Goal: Use online tool/utility: Utilize a website feature to perform a specific function

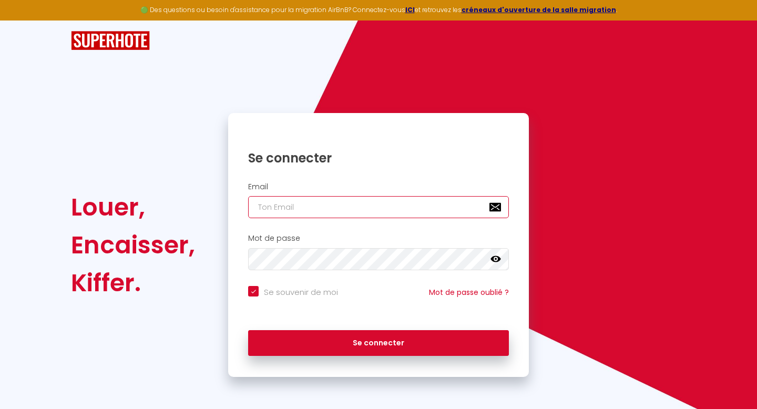
click at [273, 200] on input "email" at bounding box center [378, 207] width 261 height 22
paste input "[EMAIL_ADDRESS][DOMAIN_NAME]"
type input "[EMAIL_ADDRESS][DOMAIN_NAME]"
checkbox input "true"
type input "[EMAIL_ADDRESS][DOMAIN_NAME]"
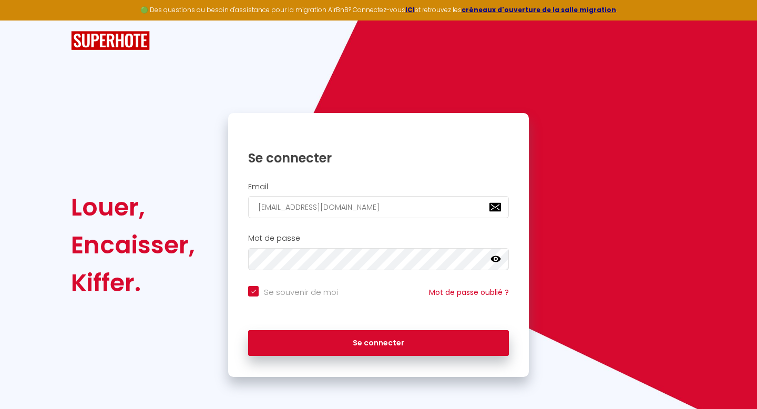
click at [365, 360] on div "Se connecter" at bounding box center [378, 342] width 301 height 47
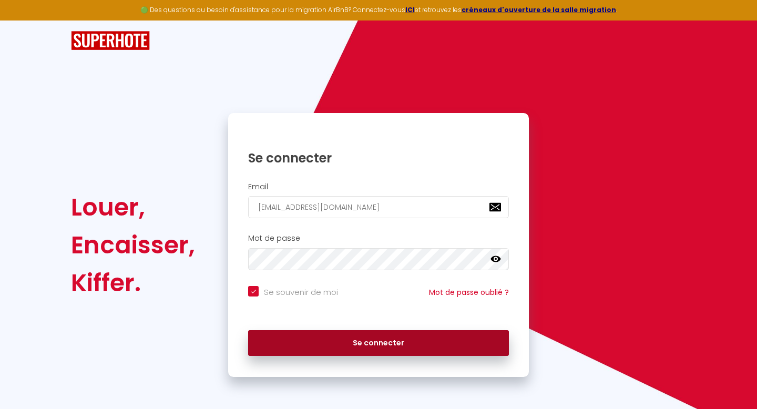
click at [368, 348] on button "Se connecter" at bounding box center [378, 343] width 261 height 26
checkbox input "true"
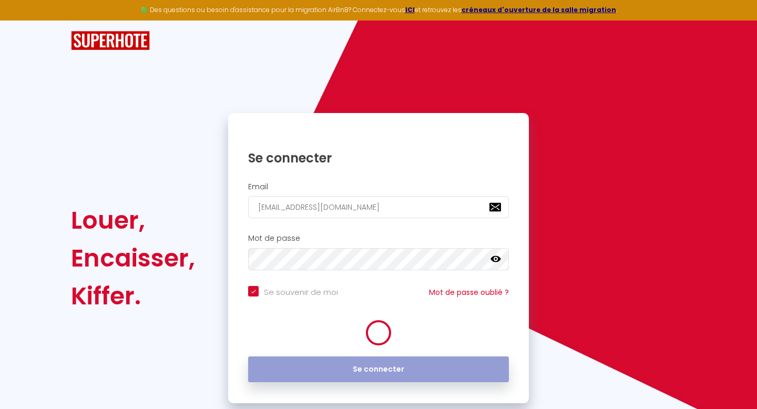
select select "2025"
select select "9"
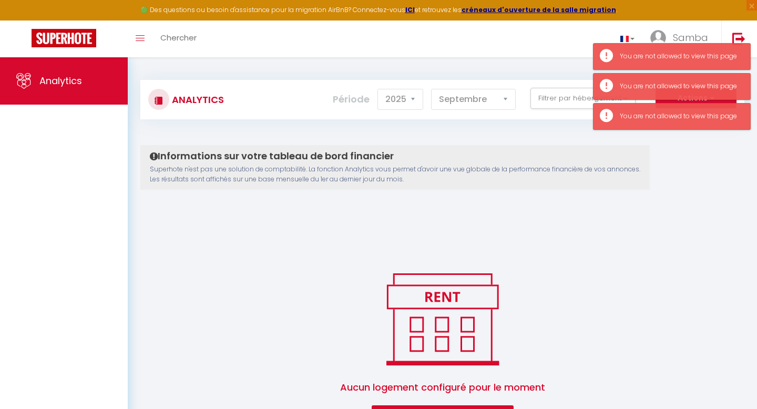
click at [382, 263] on div "Informations sur votre tableau de bord financier Superhote n'est pas une soluti…" at bounding box center [442, 286] width 604 height 282
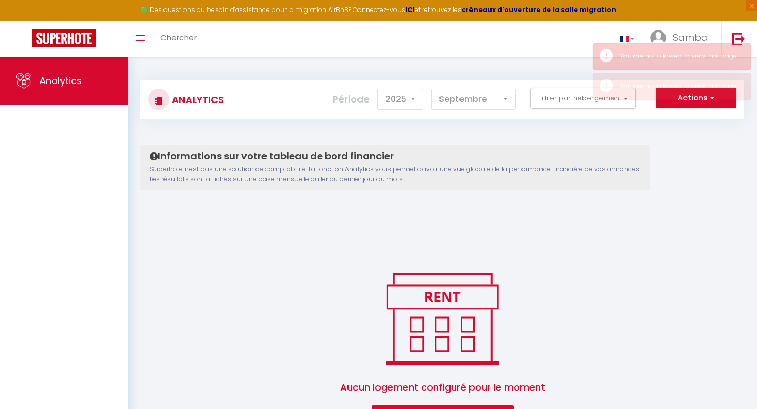
click at [440, 221] on div "Informations sur votre tableau de bord financier Superhote n'est pas une soluti…" at bounding box center [442, 286] width 604 height 282
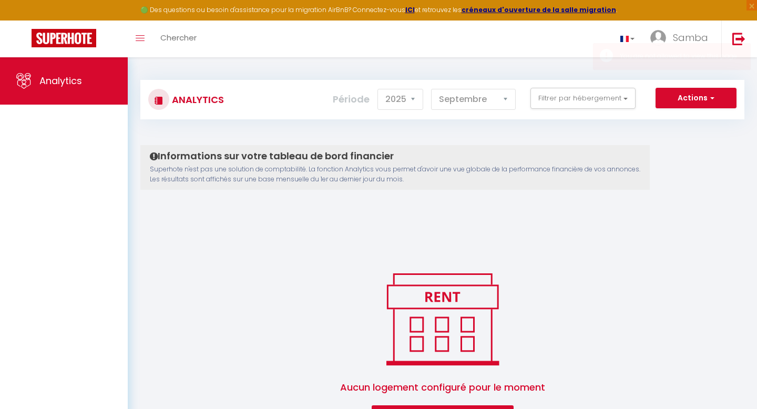
scroll to position [57, 0]
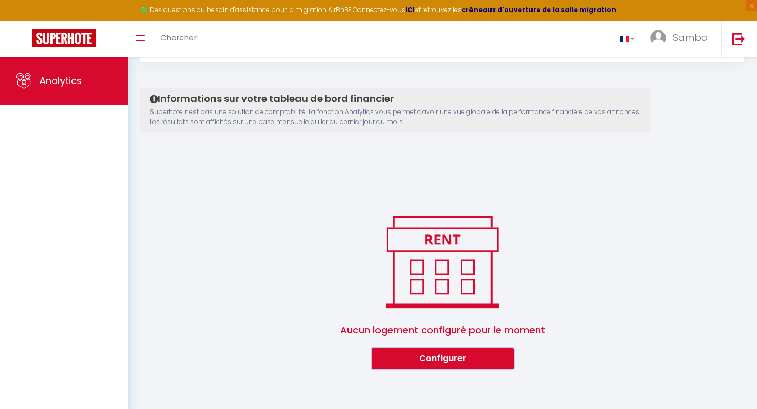
click at [420, 366] on button "Configurer" at bounding box center [442, 358] width 142 height 21
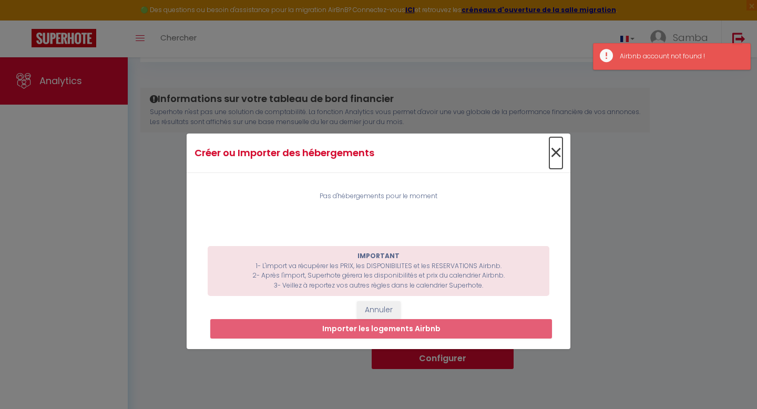
click at [554, 146] on span "×" at bounding box center [555, 153] width 13 height 32
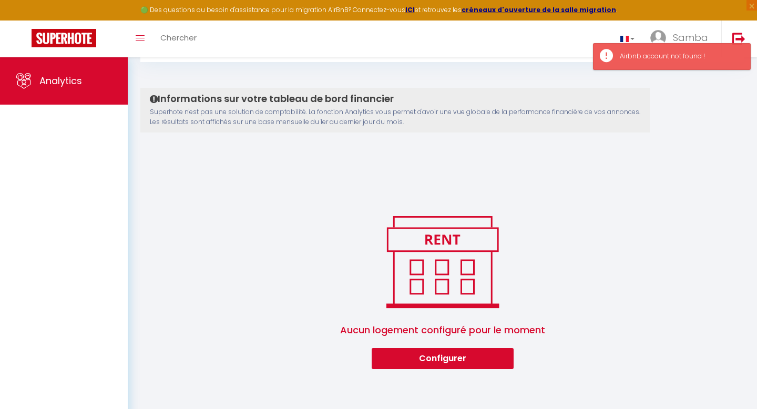
scroll to position [0, 0]
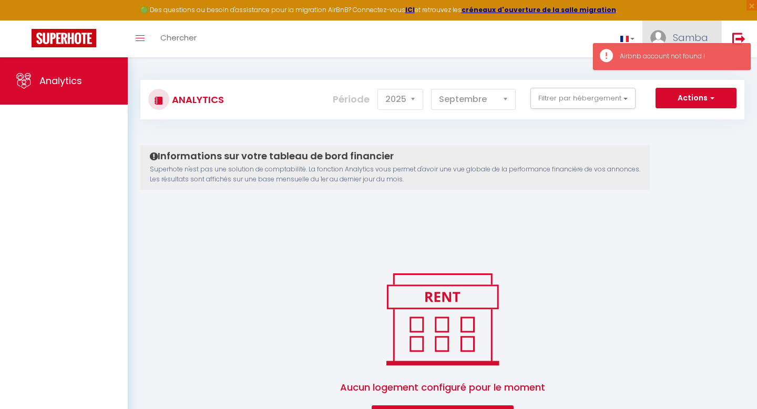
click at [675, 32] on span "Samba" at bounding box center [689, 37] width 35 height 13
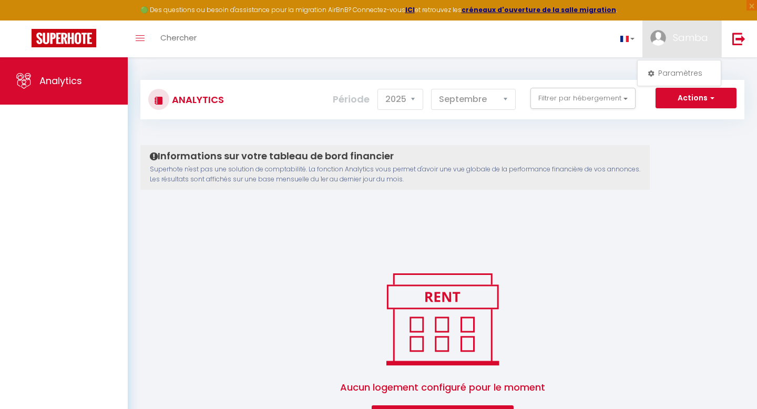
click at [656, 128] on div "Analytics Actions Génération SuperConciergerie Génération SuperAnalyzer Générat…" at bounding box center [442, 248] width 604 height 356
click at [677, 109] on div "Actions Génération SuperConciergerie Génération SuperAnalyzer Génération SuperE…" at bounding box center [492, 100] width 501 height 24
click at [678, 104] on button "Actions" at bounding box center [695, 98] width 81 height 21
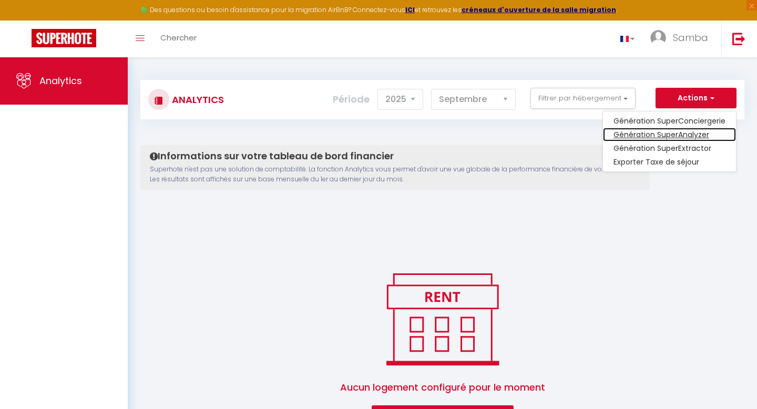
click at [672, 140] on link "Génération SuperAnalyzer" at bounding box center [669, 135] width 133 height 14
type input "[EMAIL_ADDRESS][DOMAIN_NAME]"
select select
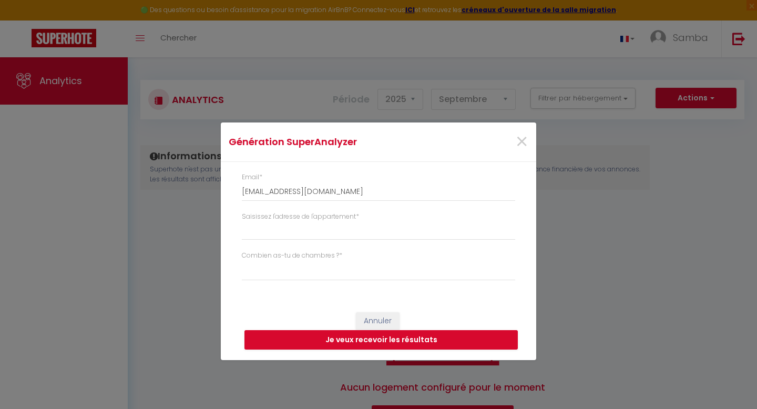
click at [406, 220] on div "Saisissez l'adresse de l'appartement *" at bounding box center [378, 226] width 273 height 29
click at [535, 141] on div "Génération SuperAnalyzer ×" at bounding box center [378, 141] width 315 height 39
click at [525, 141] on span "×" at bounding box center [521, 142] width 13 height 32
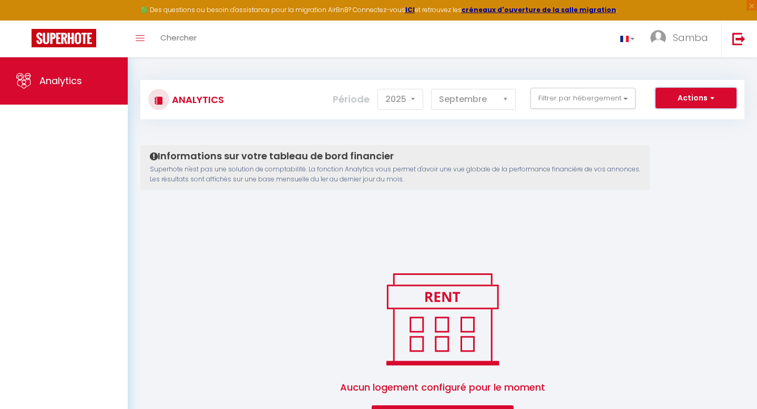
click at [718, 107] on button "Actions" at bounding box center [695, 98] width 81 height 21
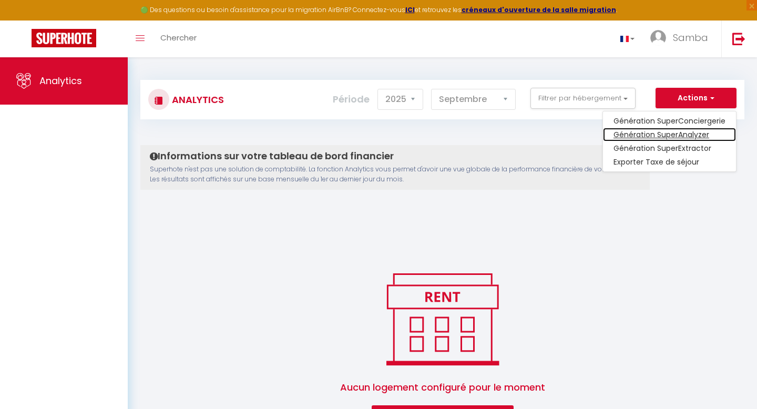
click at [686, 136] on link "Génération SuperAnalyzer" at bounding box center [669, 135] width 133 height 14
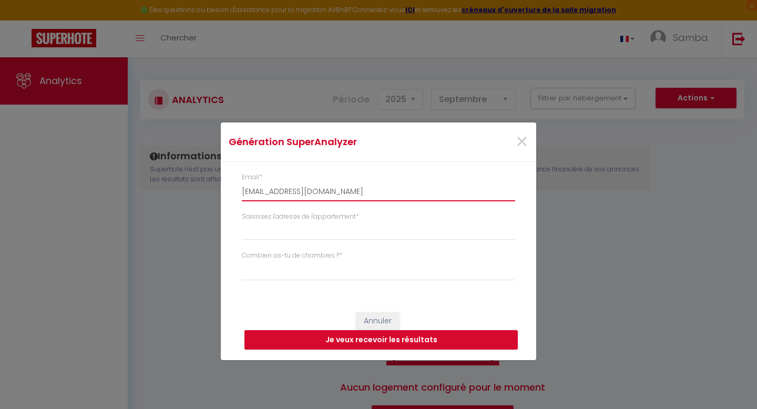
click at [342, 191] on input "[EMAIL_ADDRESS][DOMAIN_NAME]" at bounding box center [378, 191] width 273 height 19
click at [320, 158] on div "Génération SuperAnalyzer ×" at bounding box center [378, 141] width 315 height 39
drag, startPoint x: 359, startPoint y: 190, endPoint x: 172, endPoint y: 190, distance: 186.5
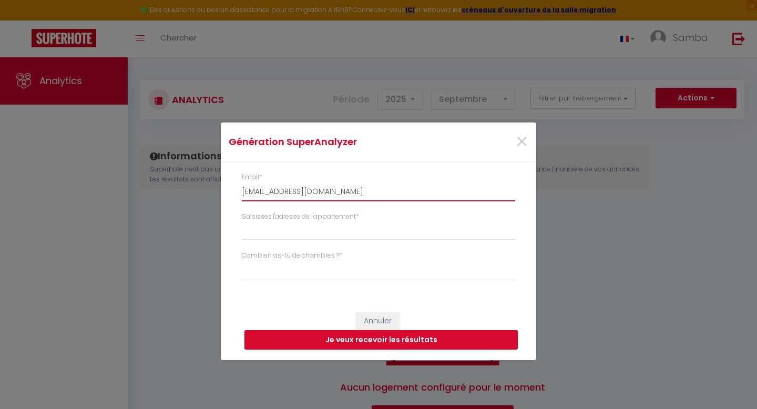
click at [173, 190] on div "Génération SuperAnalyzer × Email * [EMAIL_ADDRESS][DOMAIN_NAME] Saisissez l'adr…" at bounding box center [378, 204] width 757 height 409
type input "b"
select select
type input "be"
select select
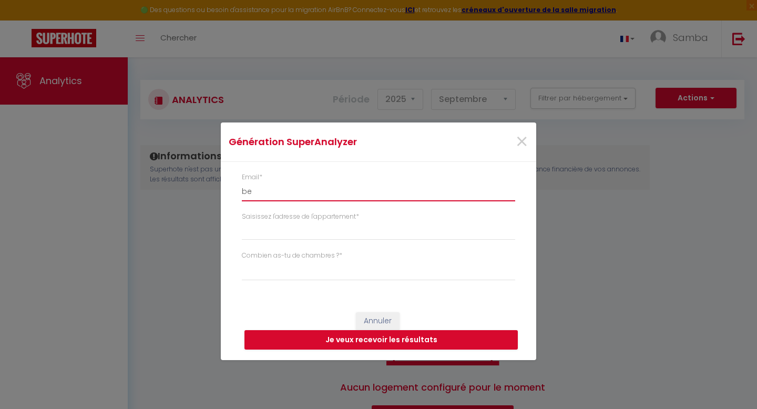
type input "ben"
select select
type input "benj"
select select
type input "benja"
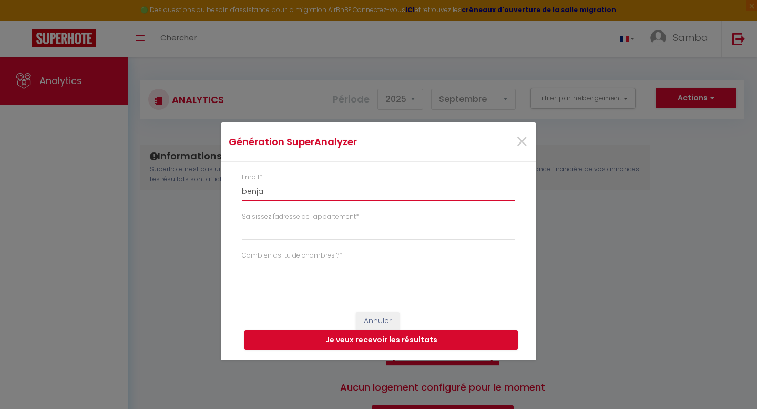
select select
type input "benjam"
select select
type input "benjami"
select select
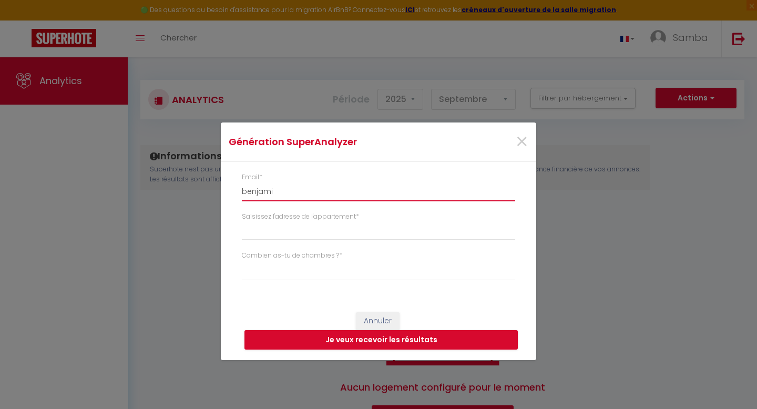
type input "[PERSON_NAME]"
select select
type input "[PERSON_NAME]@"
select select
type input "[PERSON_NAME]@"
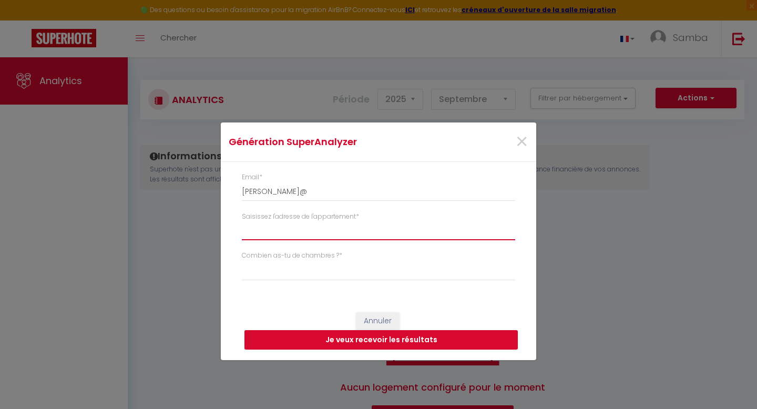
click at [262, 237] on input "Saisissez l'adresse de l'appartement *" at bounding box center [378, 230] width 273 height 19
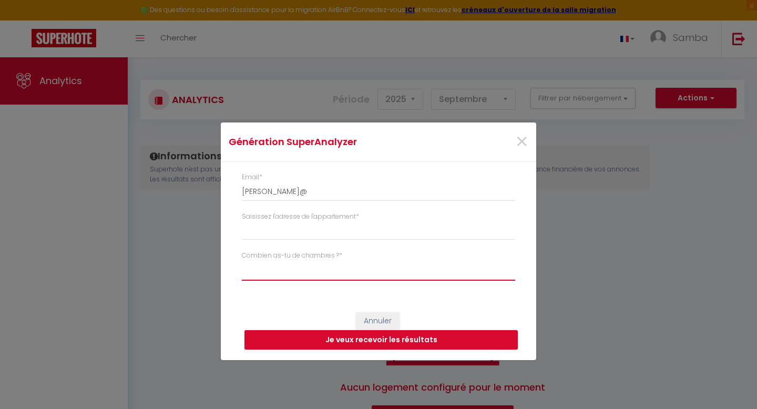
click at [258, 268] on select "Studio 1 chambre 2 chambres 3 chambres 4 chambres +" at bounding box center [378, 271] width 273 height 20
select select "[MEDICAL_DATA]"
click at [242, 261] on select "Studio 1 chambre 2 chambres 3 chambres 4 chambres +" at bounding box center [378, 271] width 273 height 20
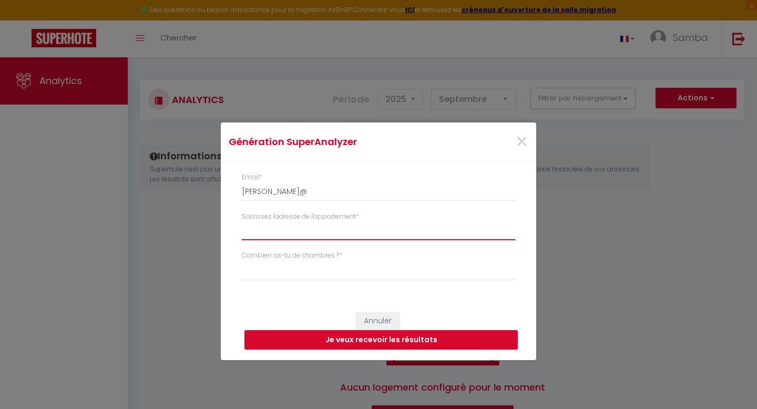
click at [329, 225] on input "Saisissez l'adresse de l'appartement *" at bounding box center [378, 230] width 273 height 19
click at [395, 229] on input "[PERSON_NAME], [STREET_ADDRESS]" at bounding box center [378, 230] width 273 height 19
drag, startPoint x: 294, startPoint y: 230, endPoint x: 236, endPoint y: 231, distance: 58.3
click at [236, 231] on div "Saisissez l'adresse de l'appartement * [PERSON_NAME], [STREET_ADDRESS]" at bounding box center [378, 231] width 287 height 39
drag, startPoint x: 306, startPoint y: 227, endPoint x: 150, endPoint y: 211, distance: 156.4
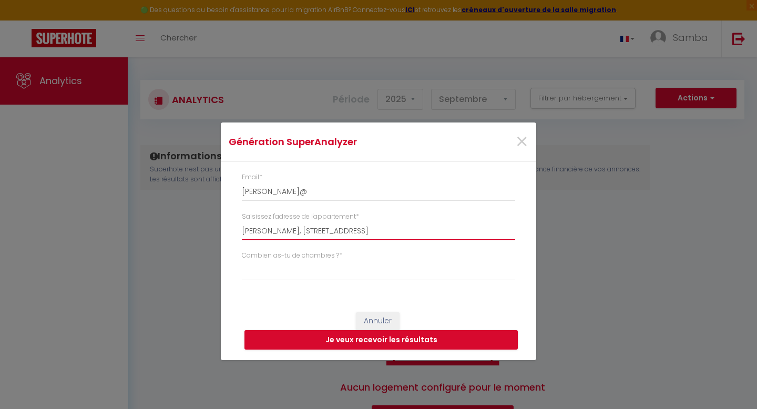
click at [151, 211] on div "Génération SuperAnalyzer × Email * [PERSON_NAME]@ Saisissez l'adresse de l'appa…" at bounding box center [378, 204] width 757 height 409
type input "[STREET_ADDRESS]"
click at [319, 344] on button "Je veux recevoir les résultats" at bounding box center [380, 340] width 273 height 20
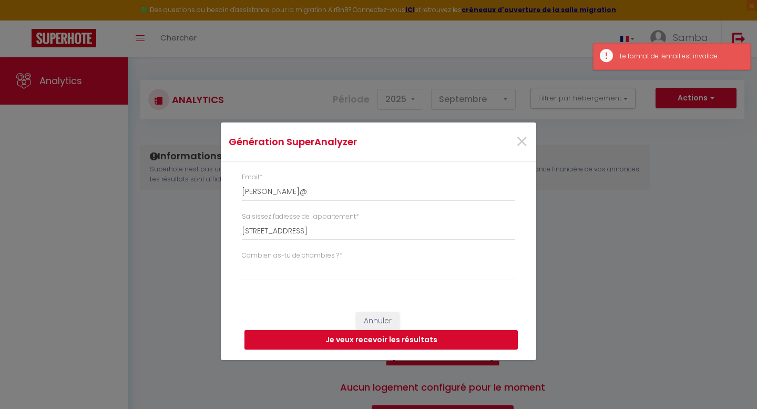
click at [322, 343] on button "Je veux recevoir les résultats" at bounding box center [380, 340] width 273 height 20
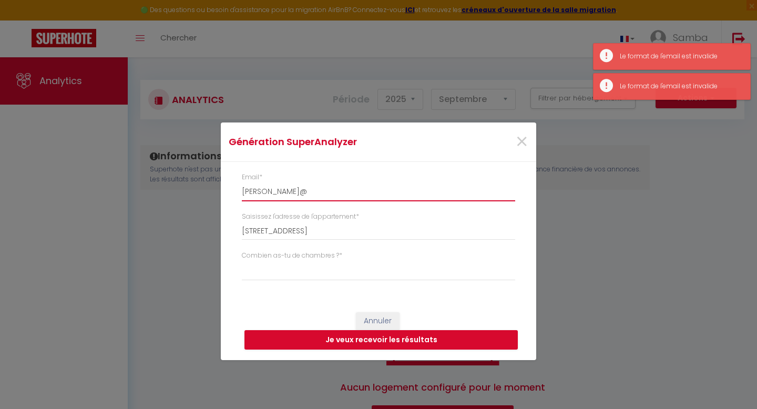
click at [308, 194] on input "[PERSON_NAME]@" at bounding box center [378, 191] width 273 height 19
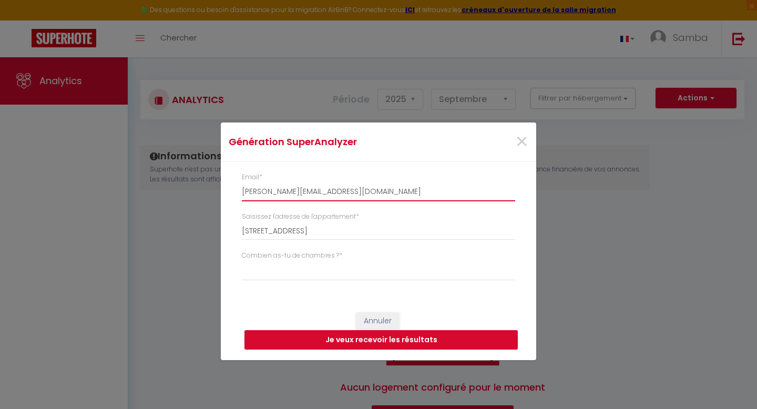
type input "[PERSON_NAME][EMAIL_ADDRESS][DOMAIN_NAME]"
click at [416, 339] on button "Je veux recevoir les résultats" at bounding box center [380, 340] width 273 height 20
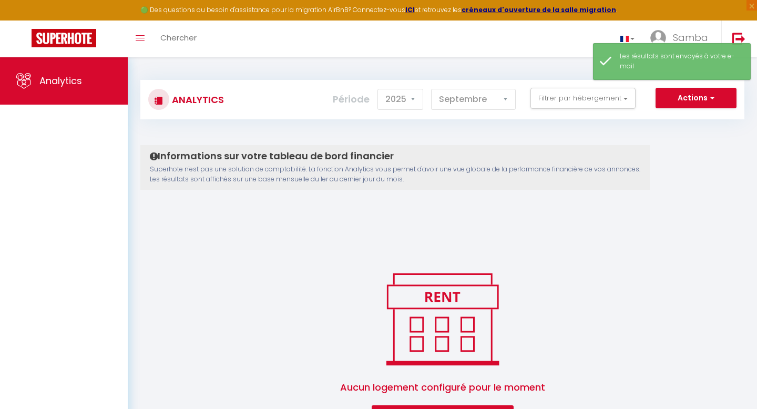
scroll to position [57, 0]
